Goal: Transaction & Acquisition: Download file/media

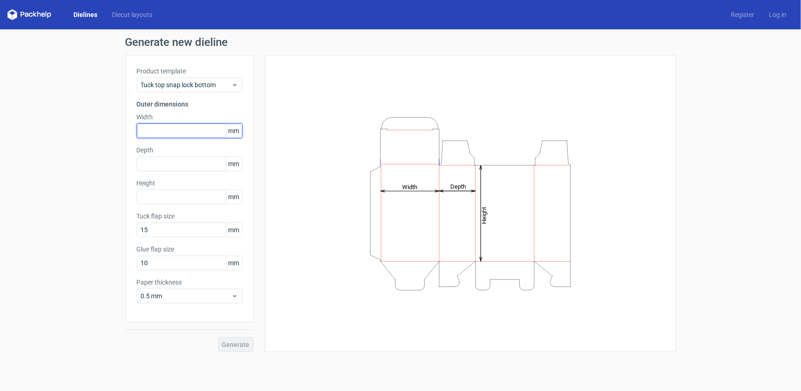
click at [189, 129] on input "text" at bounding box center [190, 131] width 106 height 15
click at [204, 134] on input "text" at bounding box center [190, 131] width 106 height 15
type input "35"
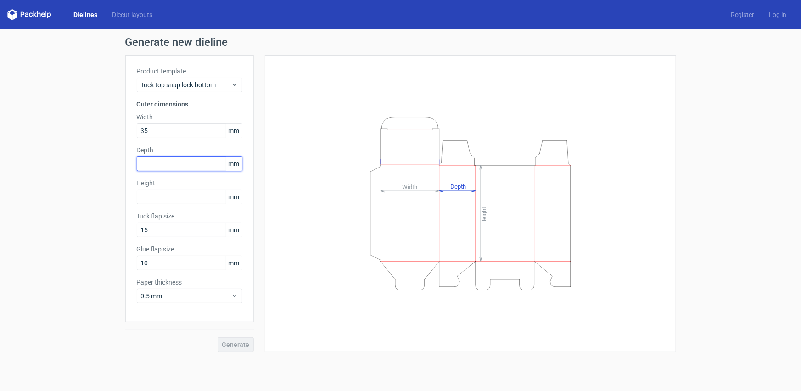
click at [212, 161] on input "text" at bounding box center [190, 164] width 106 height 15
type input "35"
click at [160, 195] on input "text" at bounding box center [190, 197] width 106 height 15
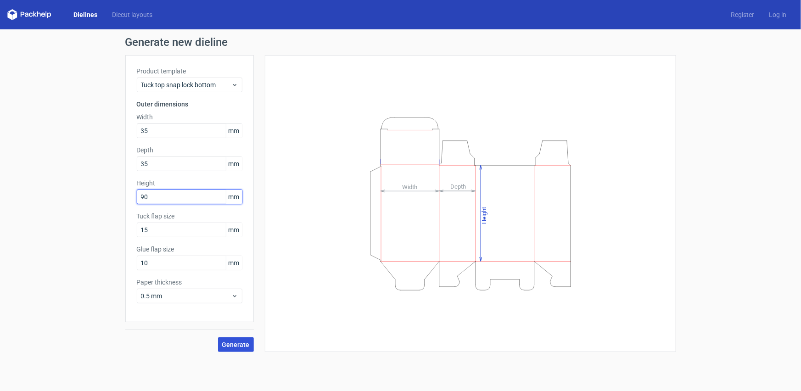
type input "90"
click at [221, 343] on button "Generate" at bounding box center [236, 345] width 36 height 15
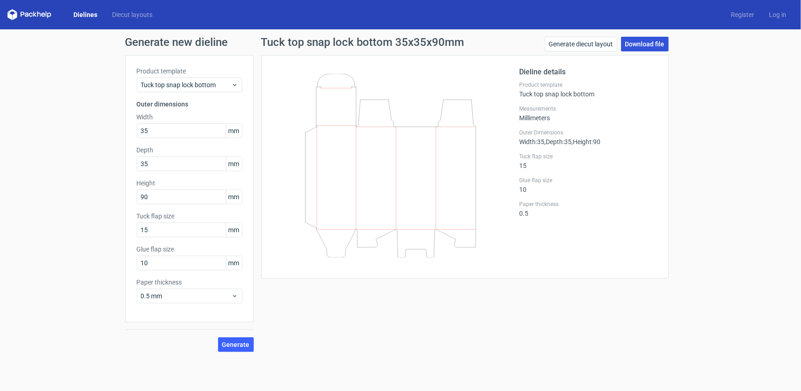
click at [648, 41] on link "Download file" at bounding box center [645, 44] width 48 height 15
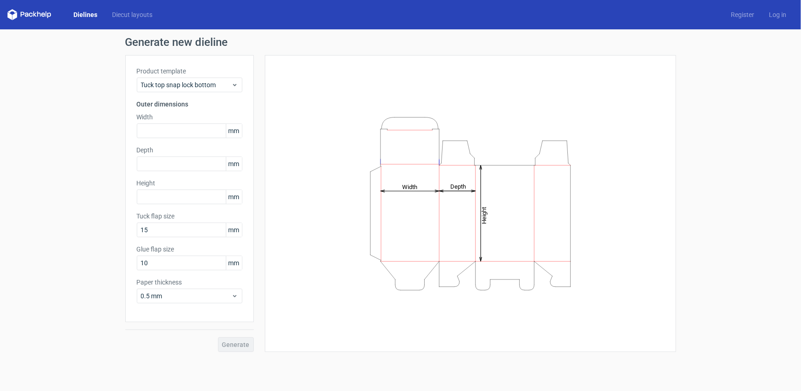
click at [85, 11] on link "Dielines" at bounding box center [85, 14] width 39 height 9
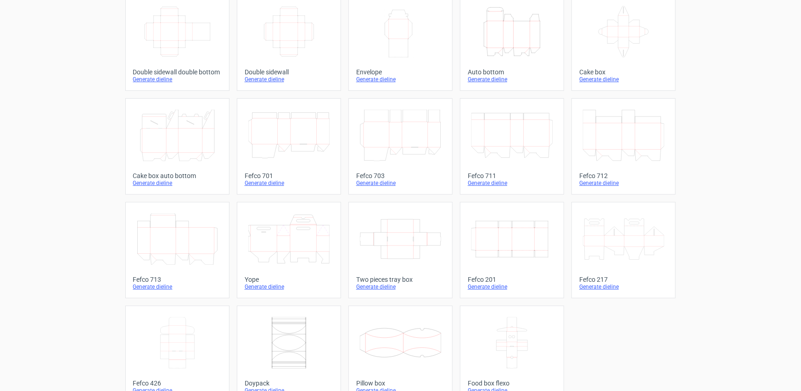
scroll to position [182, 0]
